Goal: Check status: Check status

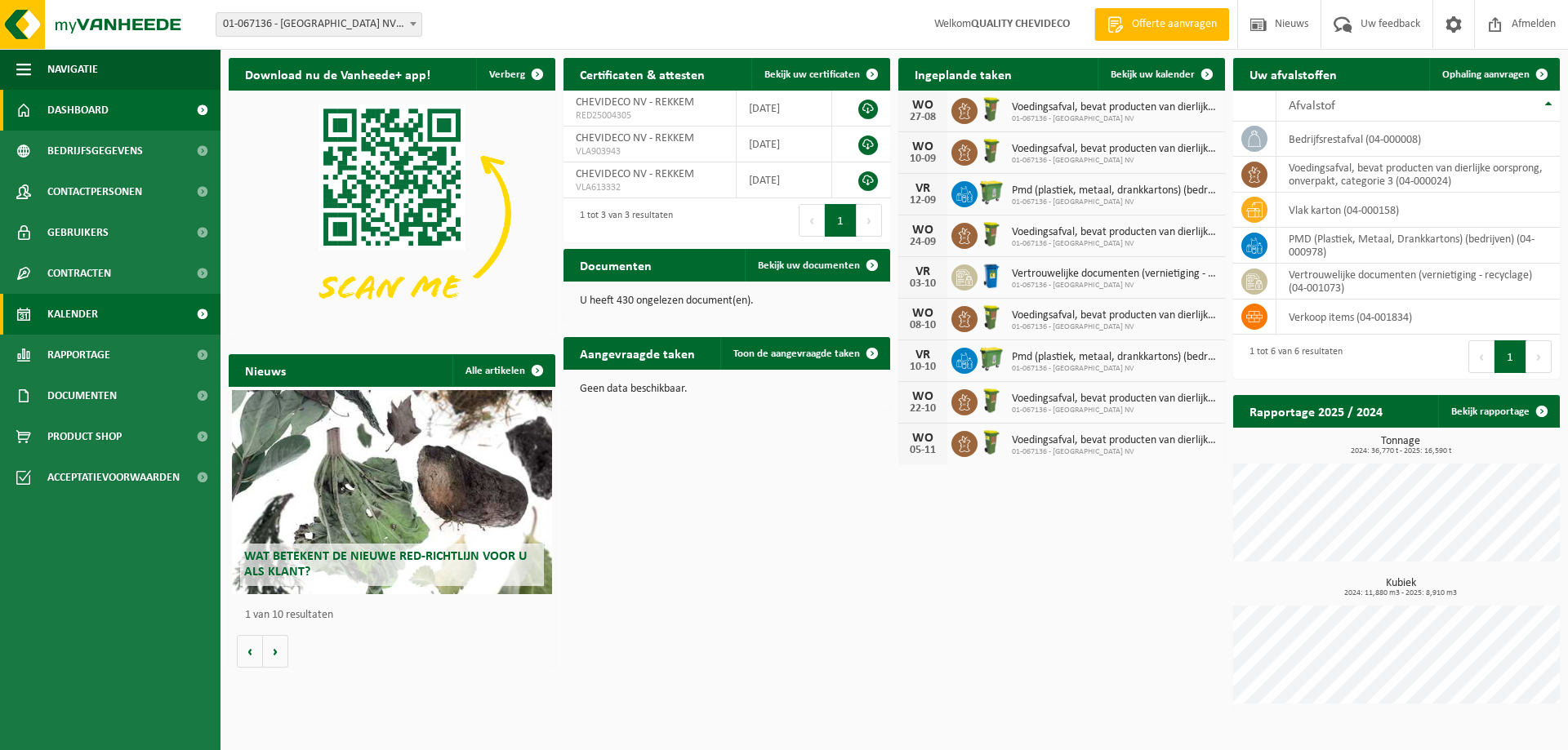
click at [73, 326] on span "Kalender" at bounding box center [72, 315] width 51 height 41
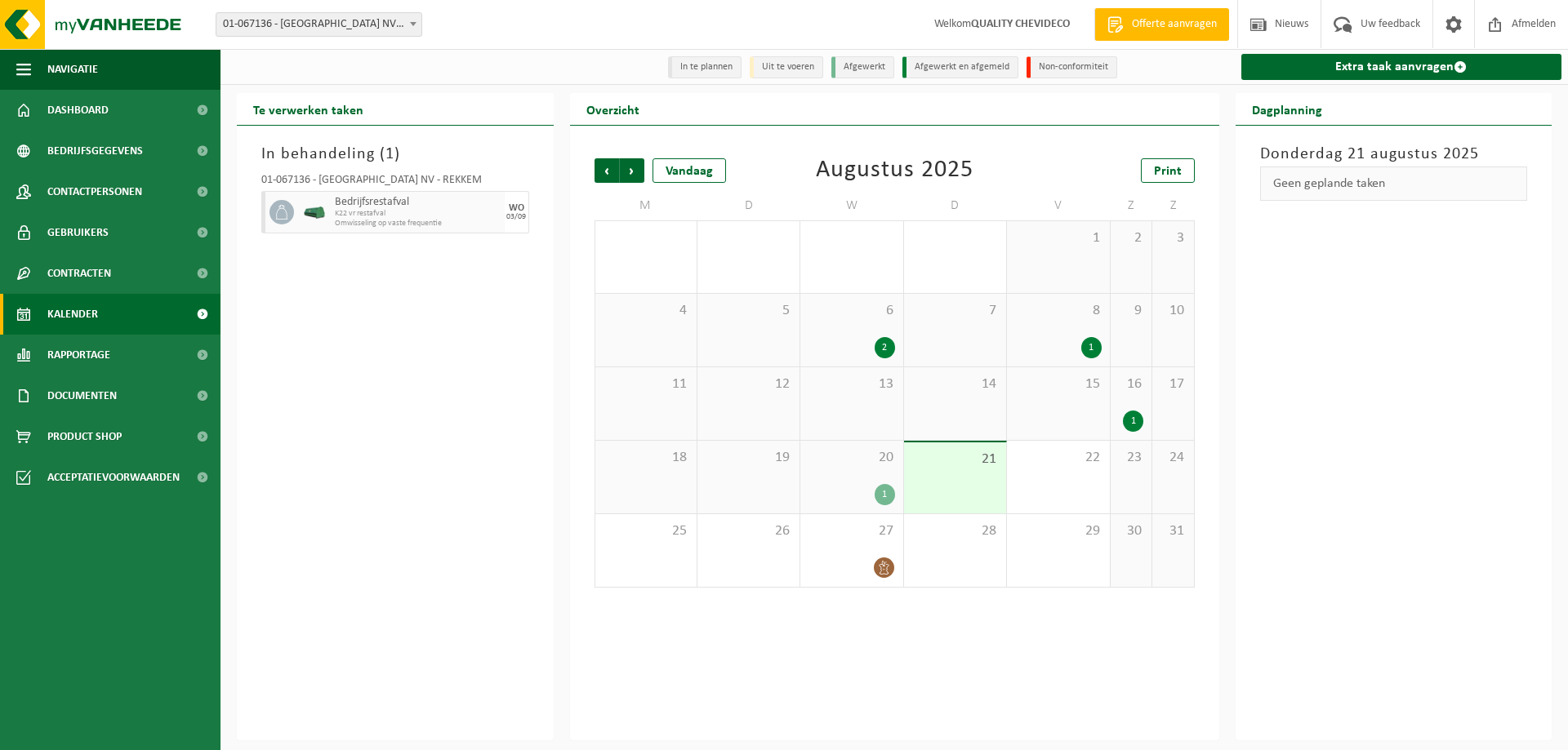
click at [859, 495] on div "1" at bounding box center [851, 495] width 86 height 21
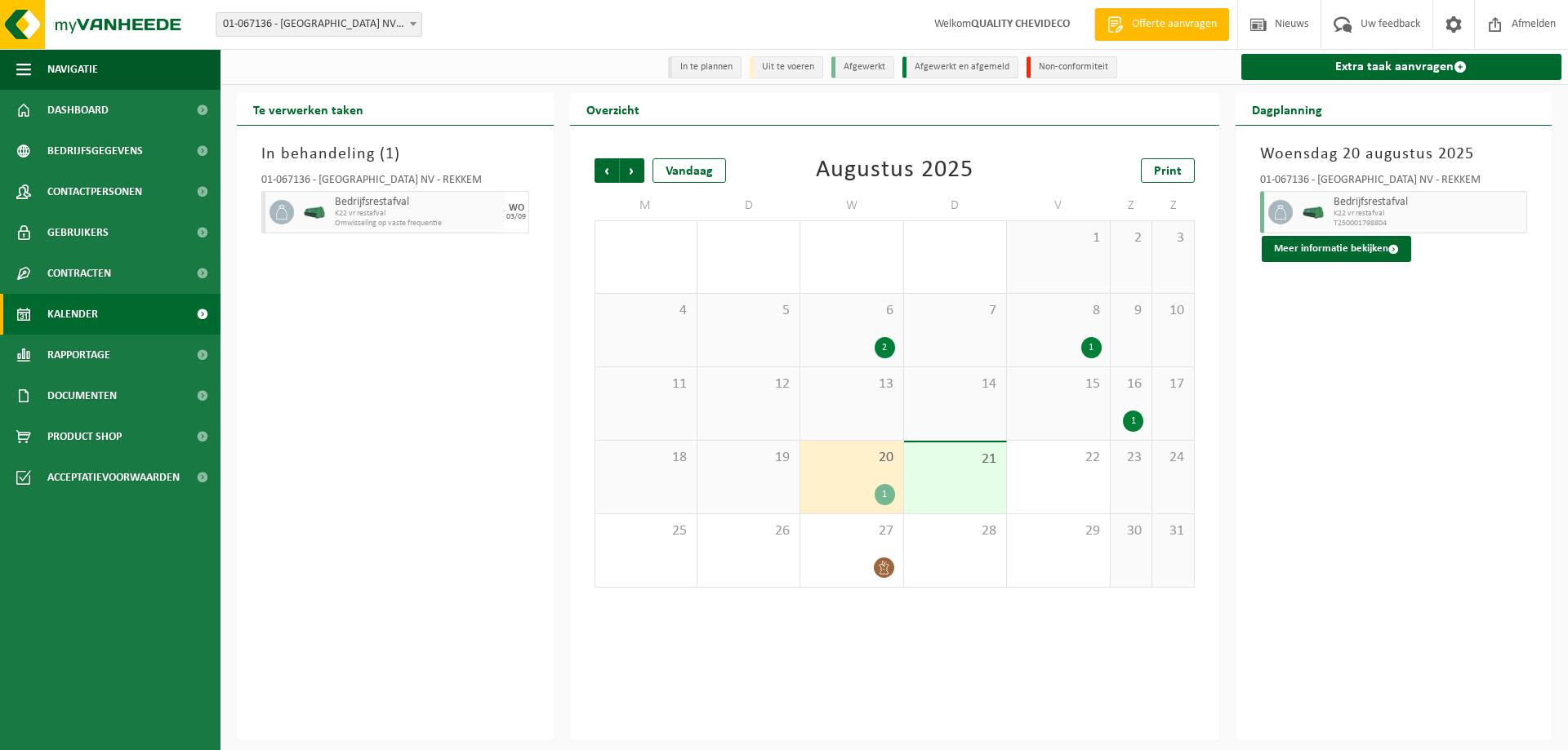
click at [1141, 419] on div "1" at bounding box center [1133, 421] width 21 height 21
click at [885, 499] on div "1" at bounding box center [885, 495] width 21 height 21
click at [880, 489] on div "1" at bounding box center [885, 495] width 21 height 21
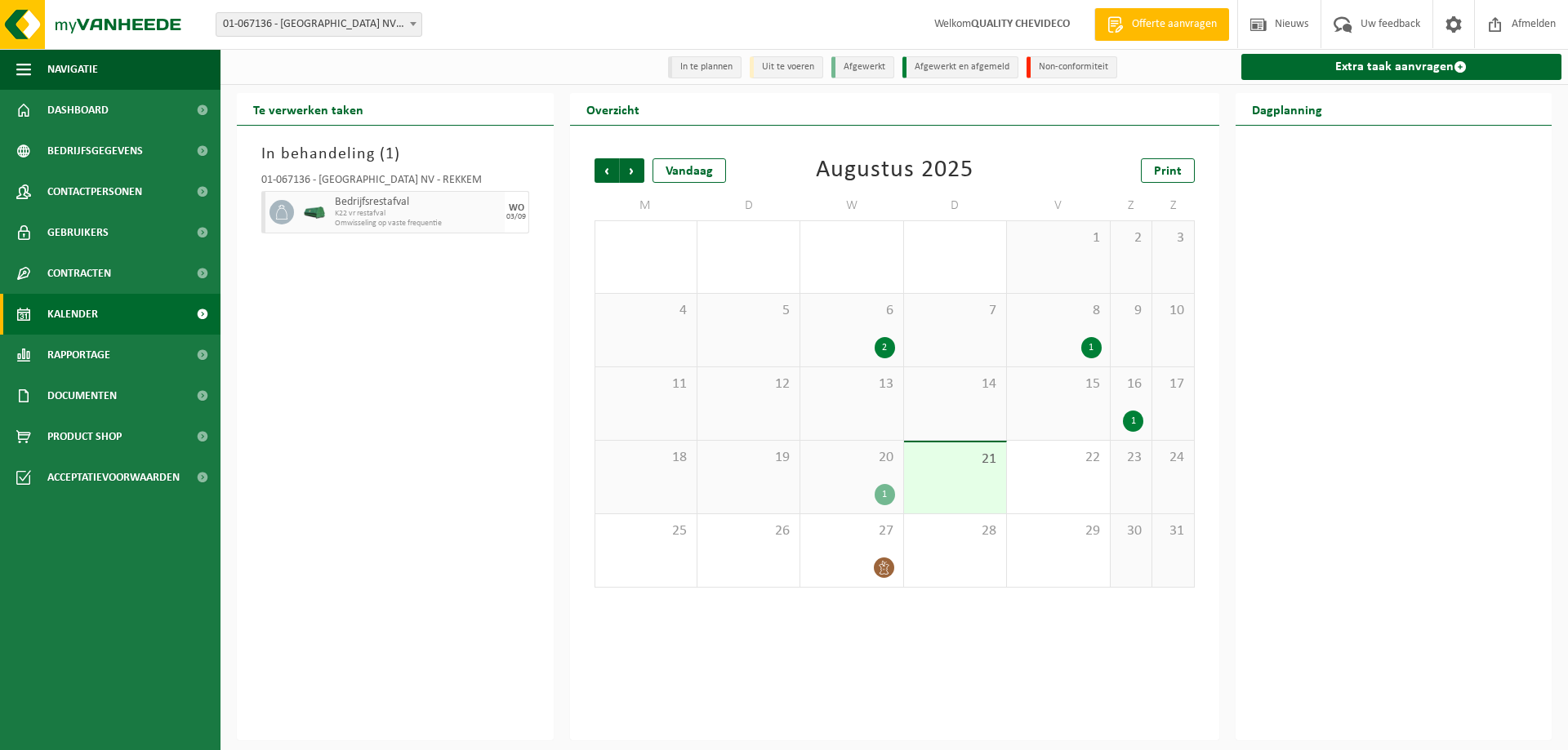
click at [958, 484] on div "21" at bounding box center [954, 477] width 102 height 71
click at [869, 497] on div "1" at bounding box center [851, 495] width 86 height 21
click at [709, 481] on div "19" at bounding box center [748, 477] width 102 height 73
click at [613, 176] on span "Vorige" at bounding box center [606, 171] width 25 height 25
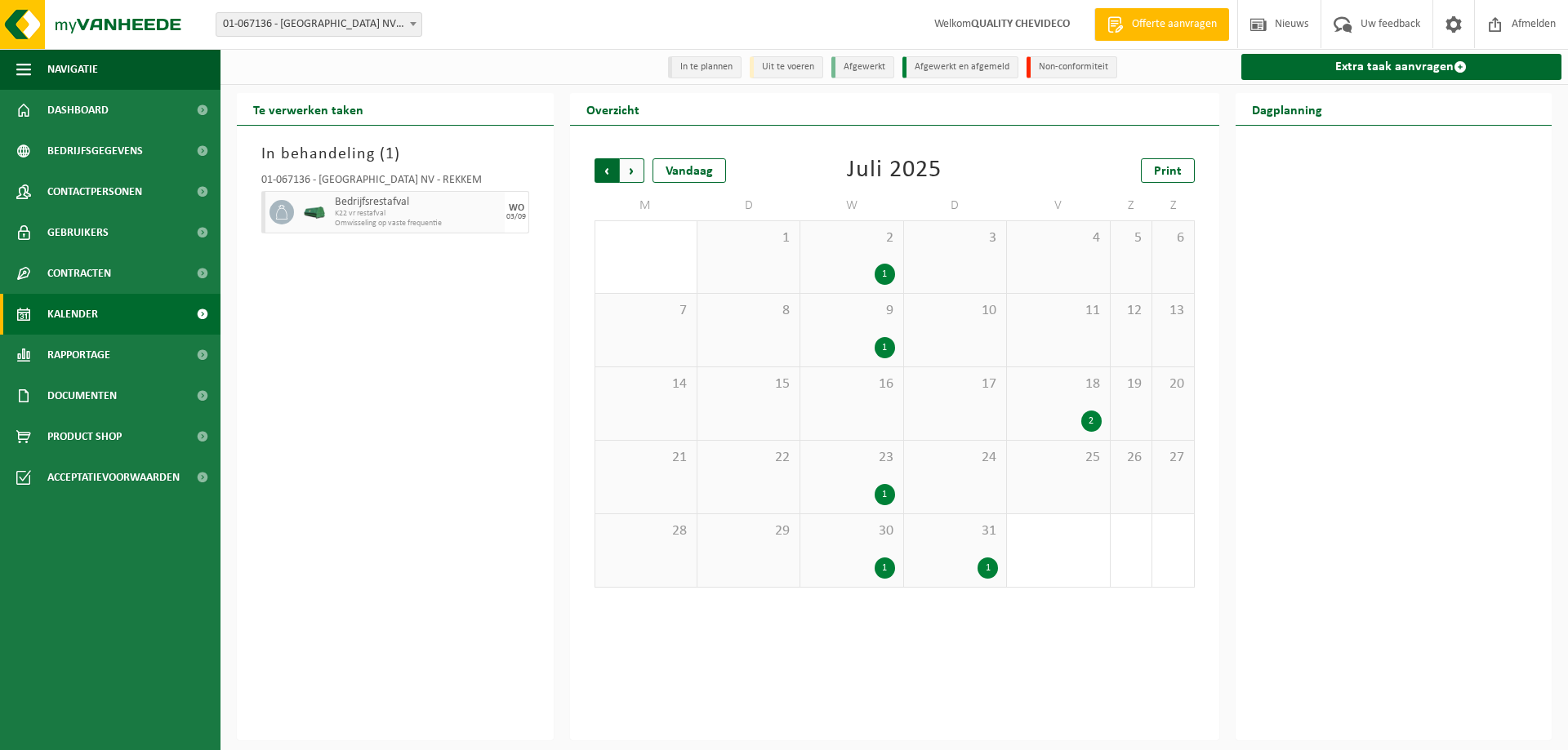
click at [624, 172] on span "Volgende" at bounding box center [632, 171] width 25 height 25
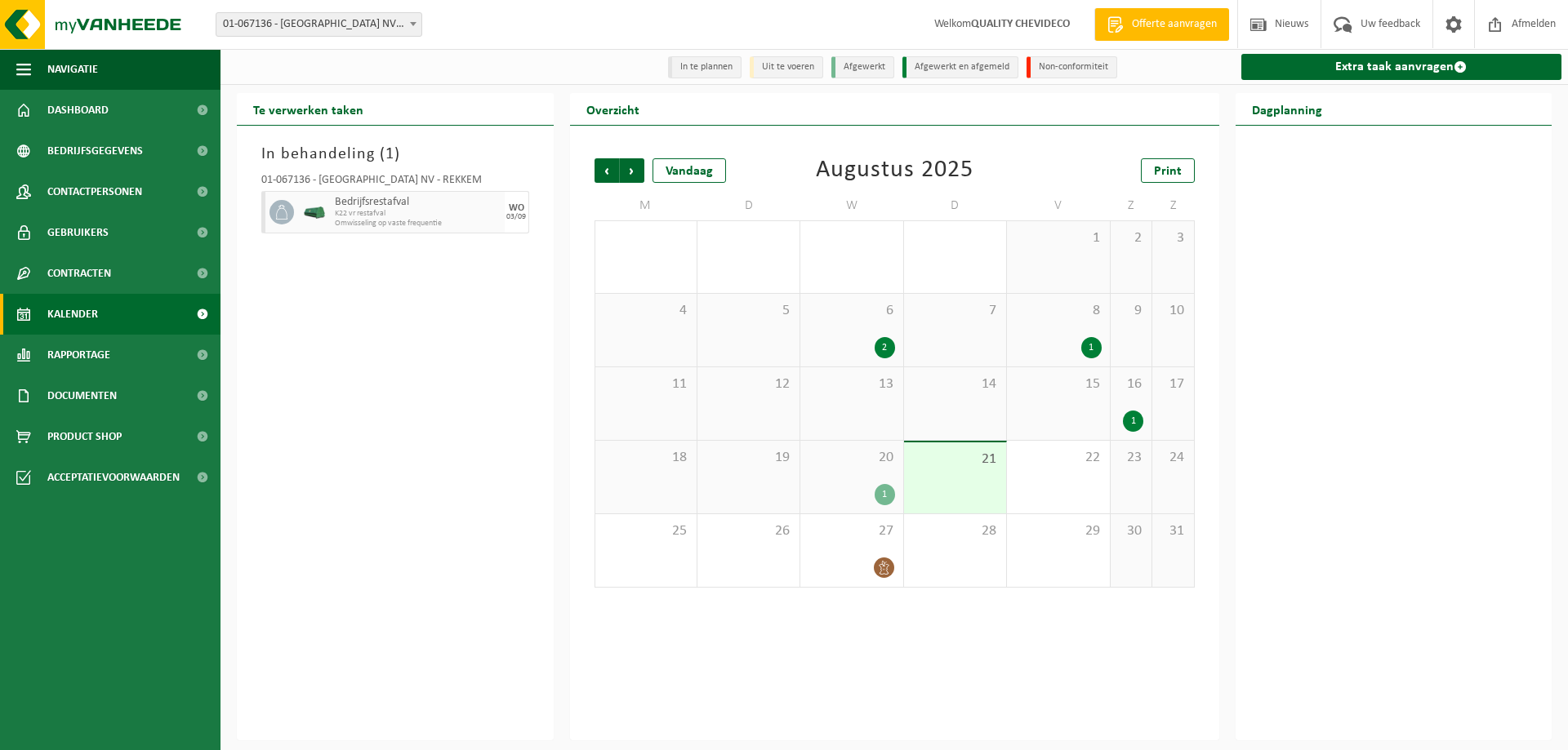
click at [904, 473] on div "21" at bounding box center [954, 477] width 102 height 71
click at [880, 481] on div "20 1" at bounding box center [851, 477] width 102 height 73
click at [888, 505] on div "1" at bounding box center [885, 495] width 21 height 21
click at [1066, 318] on span "8" at bounding box center [1058, 310] width 86 height 18
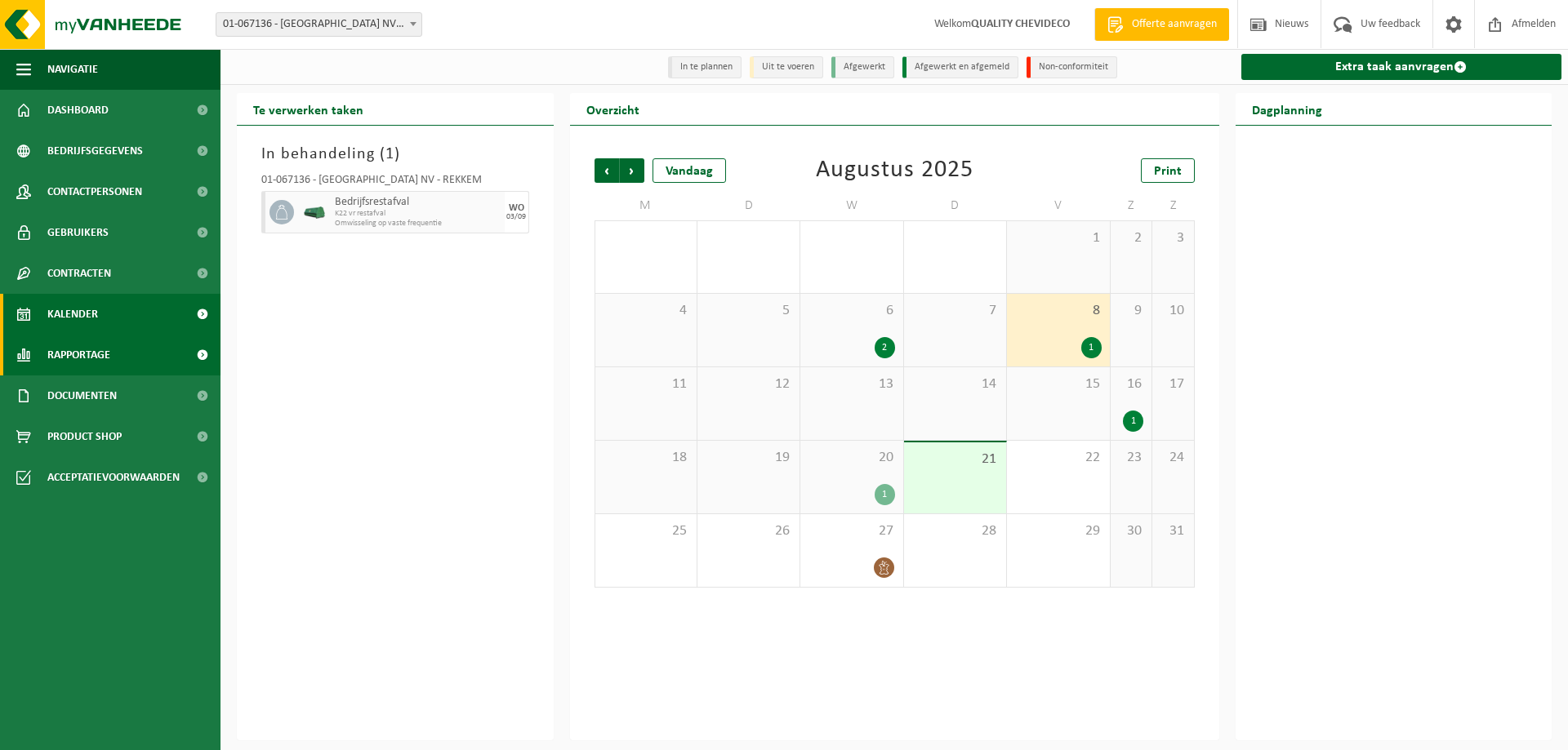
click at [78, 354] on span "Rapportage" at bounding box center [78, 356] width 63 height 41
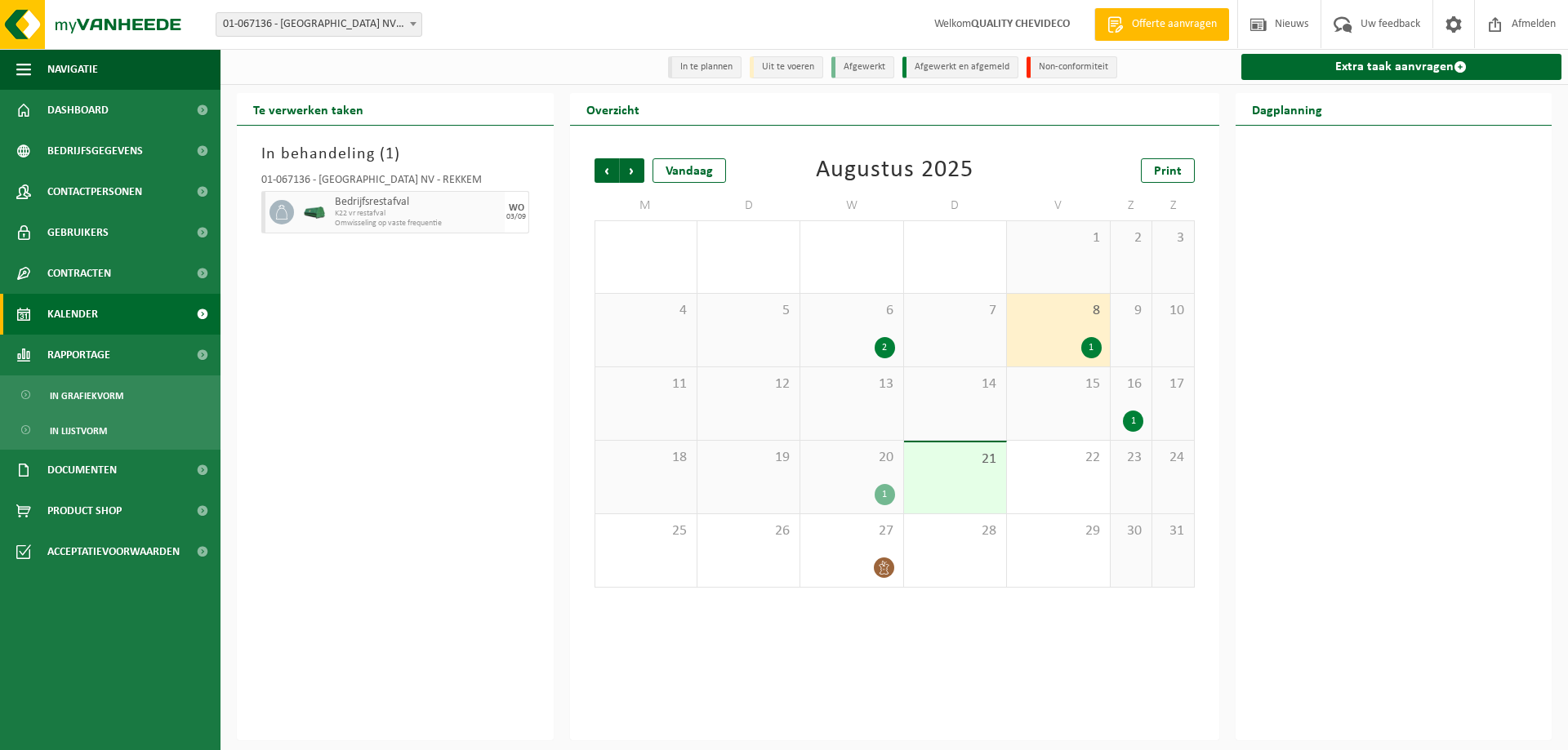
click at [81, 328] on span "Kalender" at bounding box center [72, 315] width 51 height 41
click at [855, 495] on div "1" at bounding box center [851, 495] width 86 height 21
